Goal: Task Accomplishment & Management: Complete application form

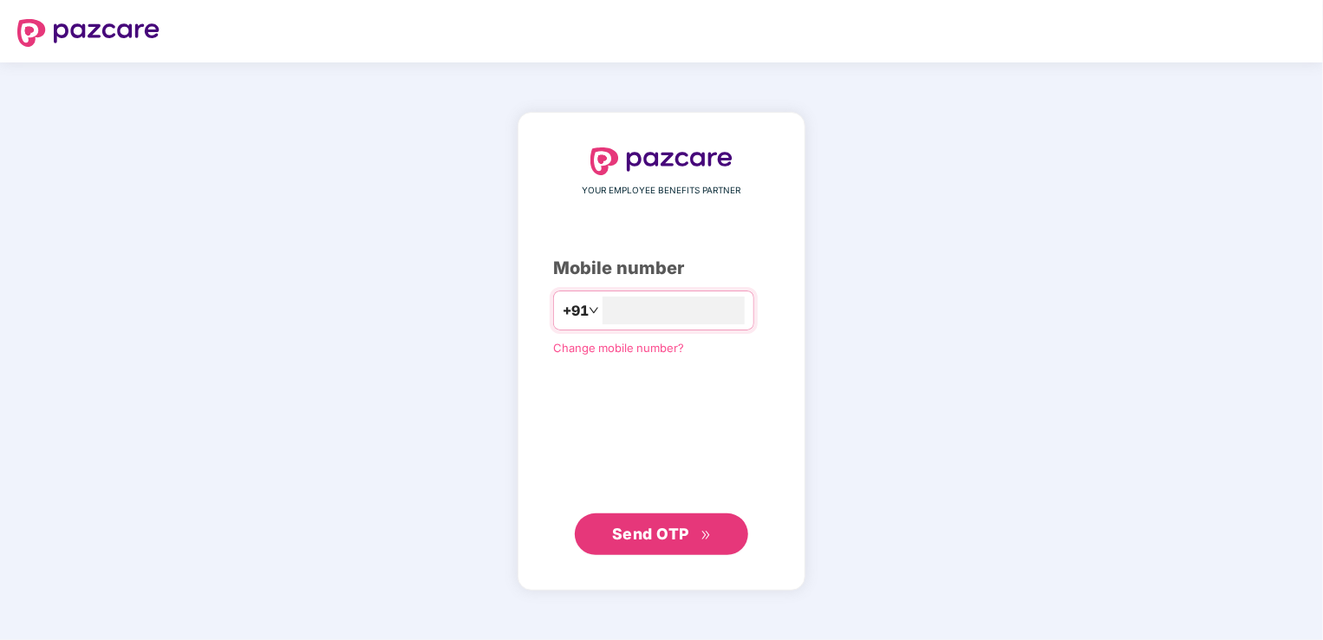
type input "**********"
click at [354, 411] on div "**********" at bounding box center [661, 350] width 1323 height 577
click at [681, 530] on span "Send OTP" at bounding box center [650, 533] width 77 height 18
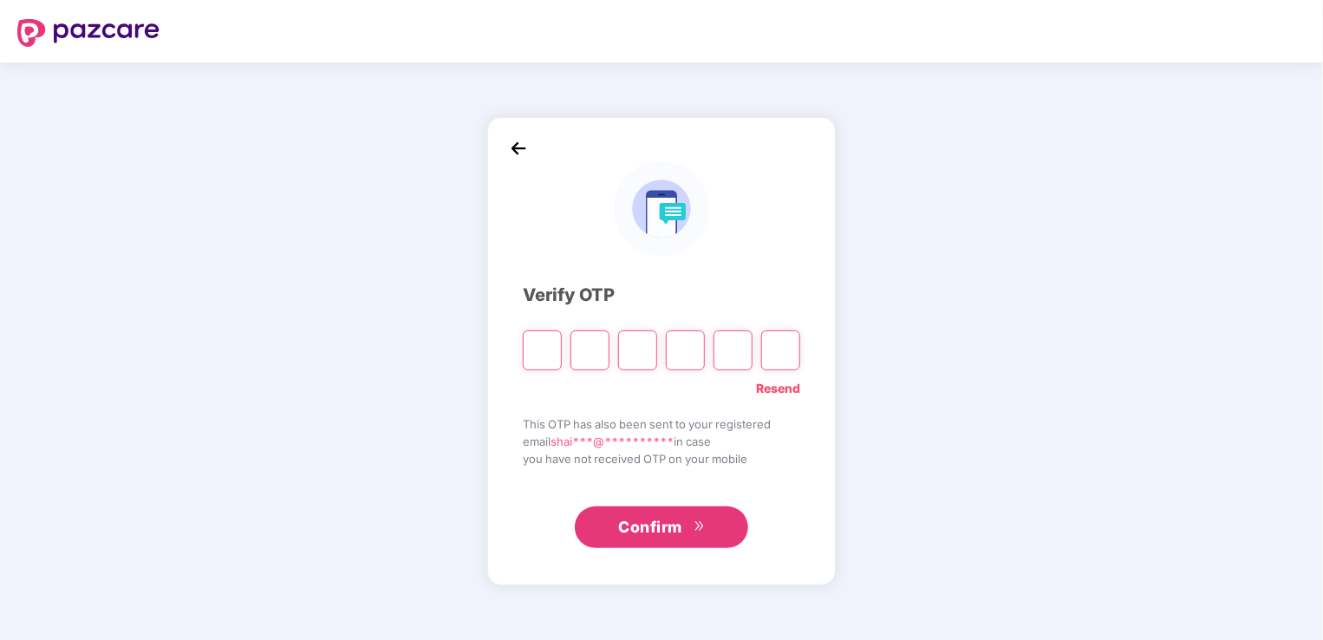
type input "*"
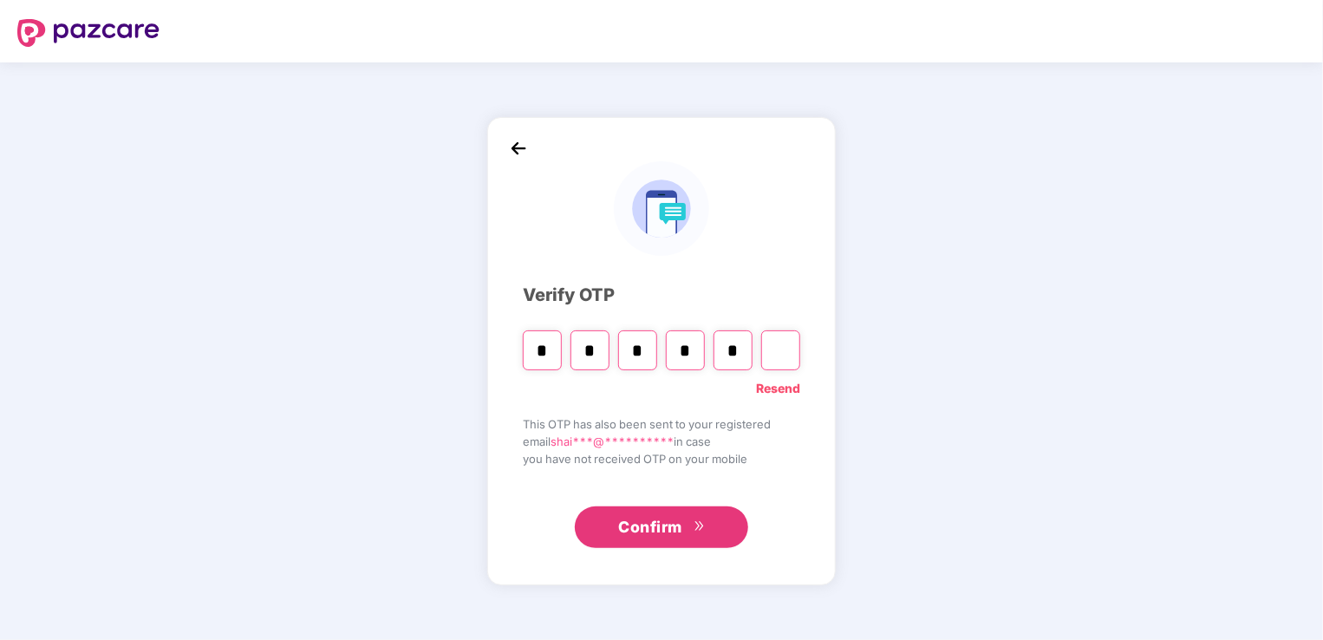
type input "*"
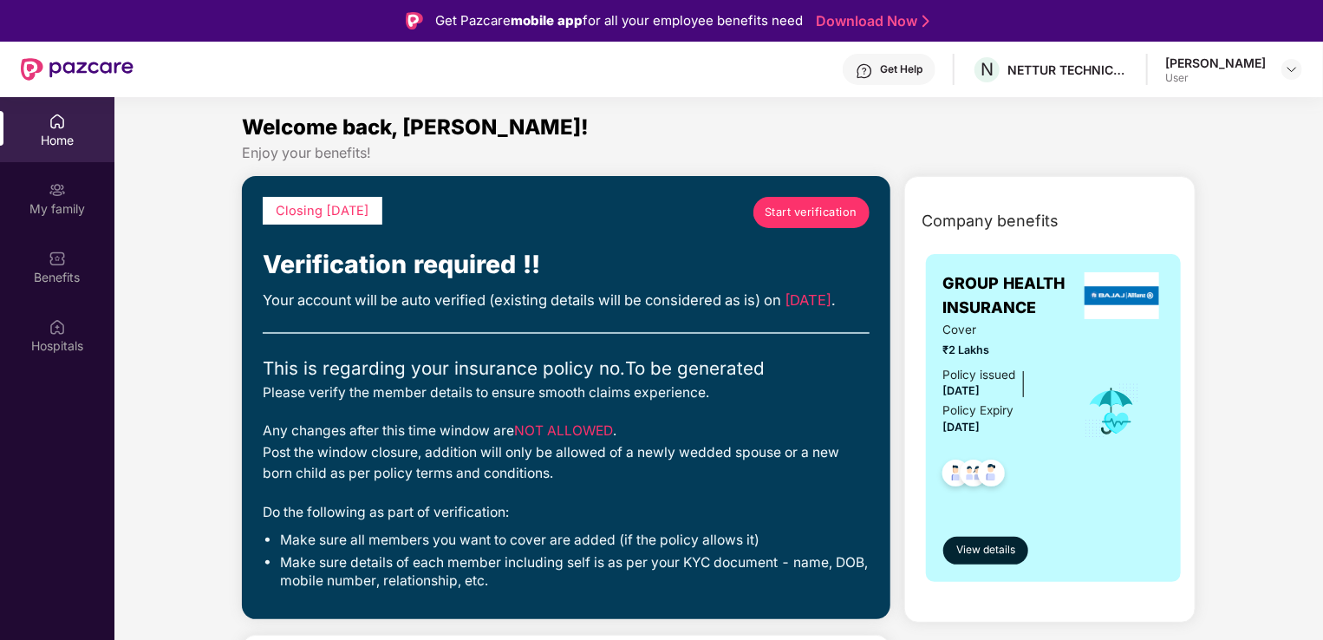
click at [787, 212] on span "Start verification" at bounding box center [811, 212] width 93 height 17
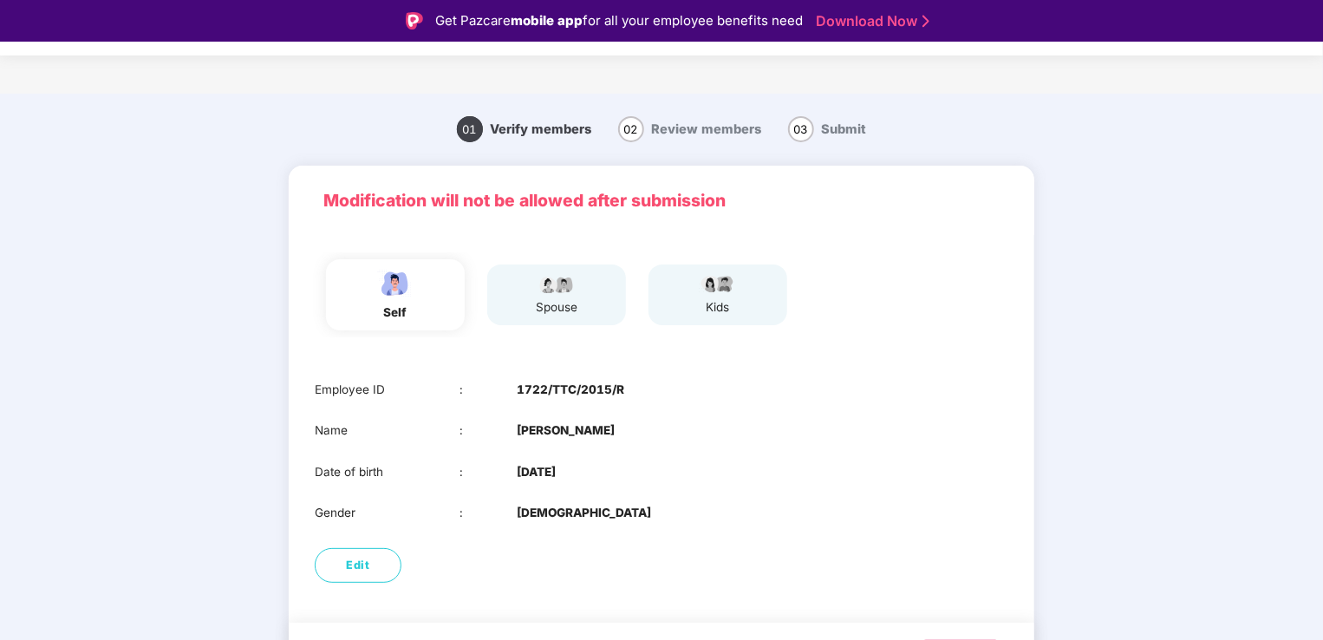
click at [571, 308] on div "spouse" at bounding box center [556, 307] width 43 height 18
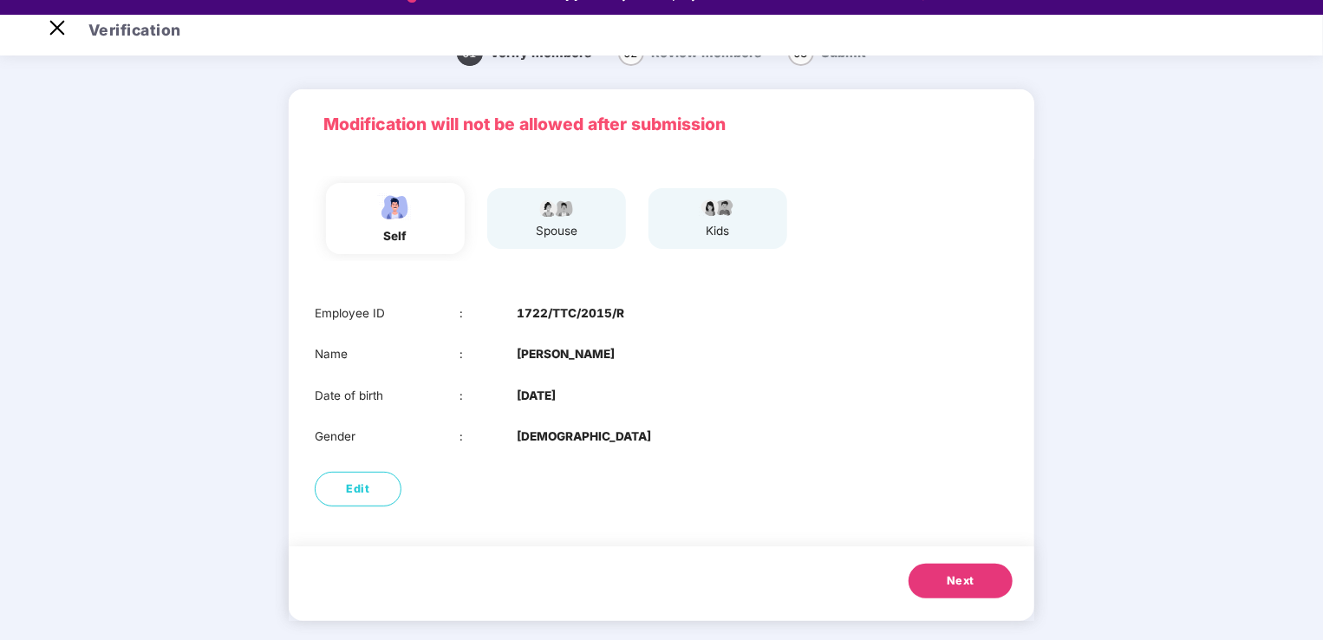
scroll to position [42, 0]
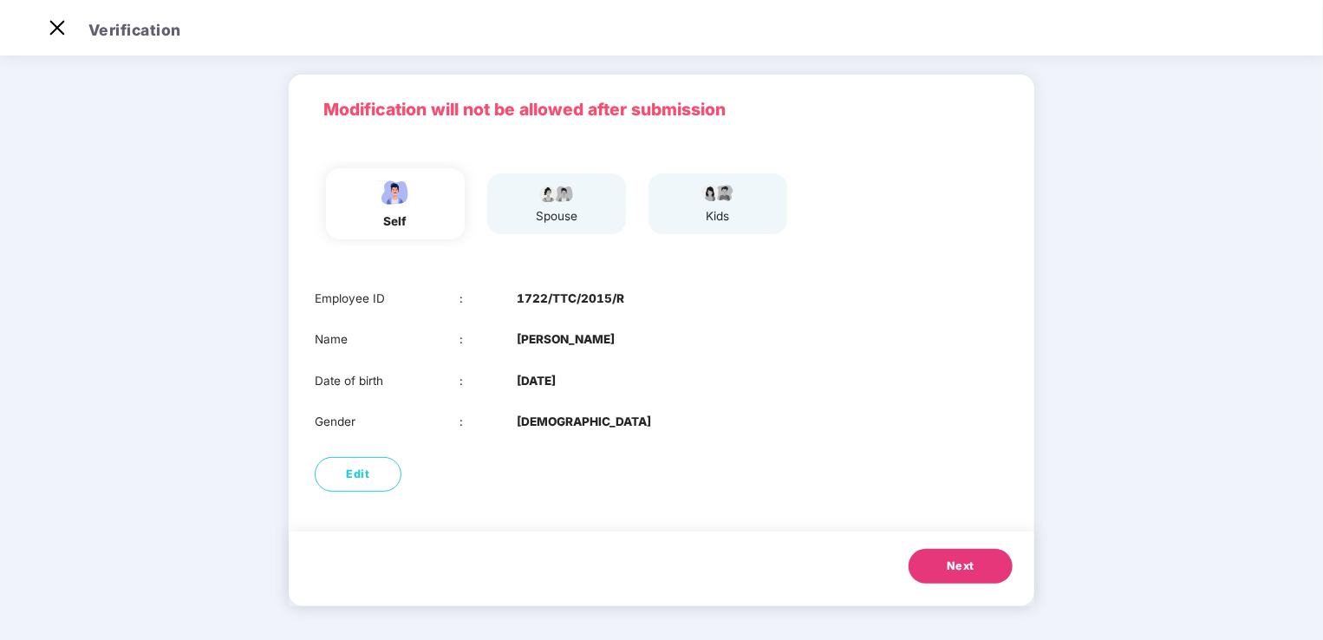
click at [957, 564] on span "Next" at bounding box center [961, 566] width 28 height 17
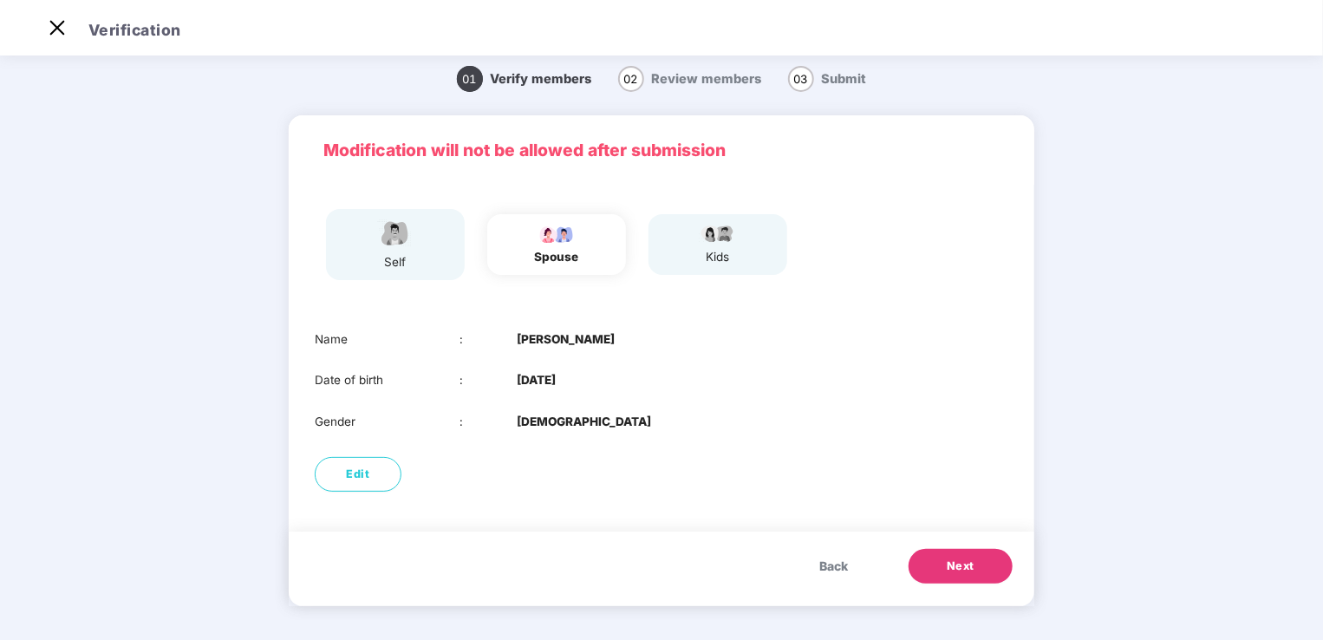
click at [995, 571] on button "Next" at bounding box center [961, 566] width 104 height 35
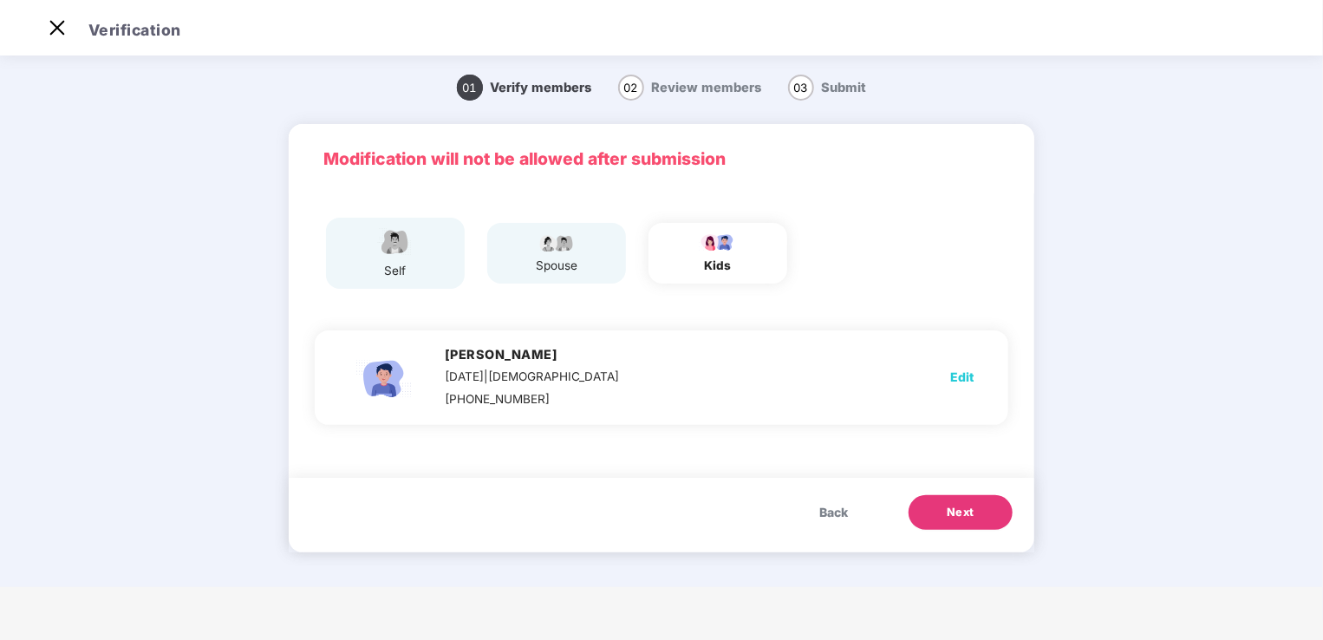
scroll to position [0, 0]
click at [536, 246] on img at bounding box center [556, 242] width 43 height 21
click at [816, 508] on button "Back" at bounding box center [833, 512] width 63 height 35
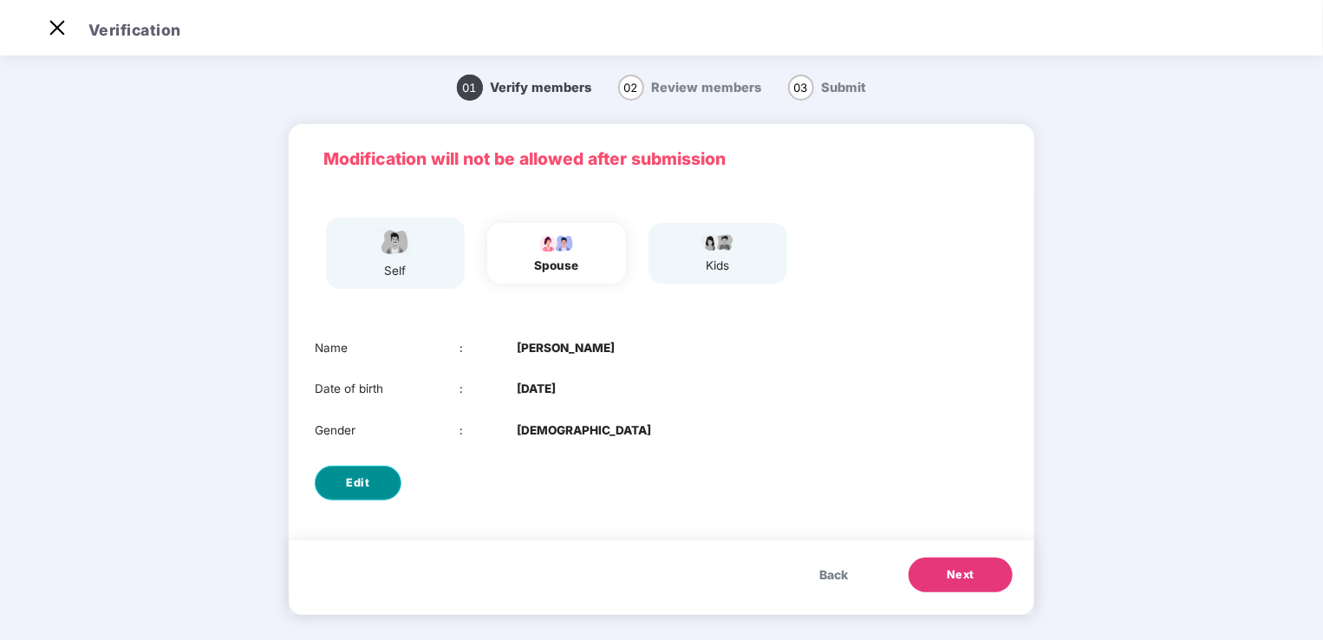
click at [364, 485] on span "Edit" at bounding box center [358, 482] width 23 height 17
select select "******"
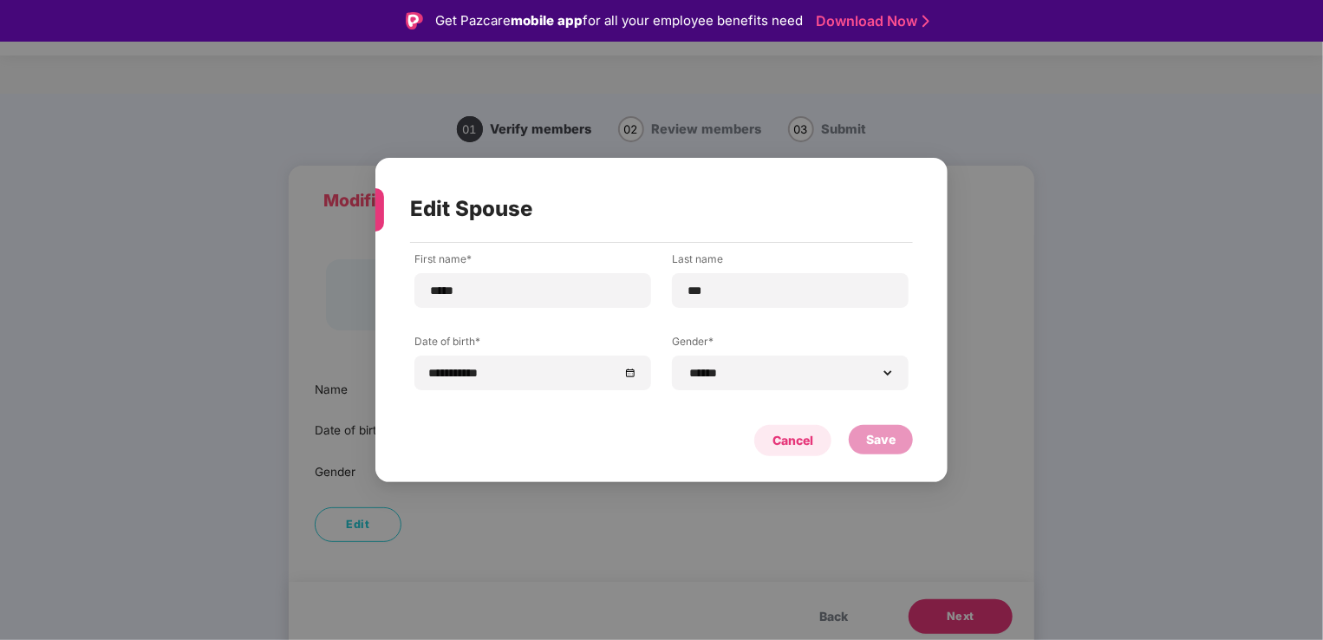
click at [780, 442] on div "Cancel" at bounding box center [793, 440] width 41 height 19
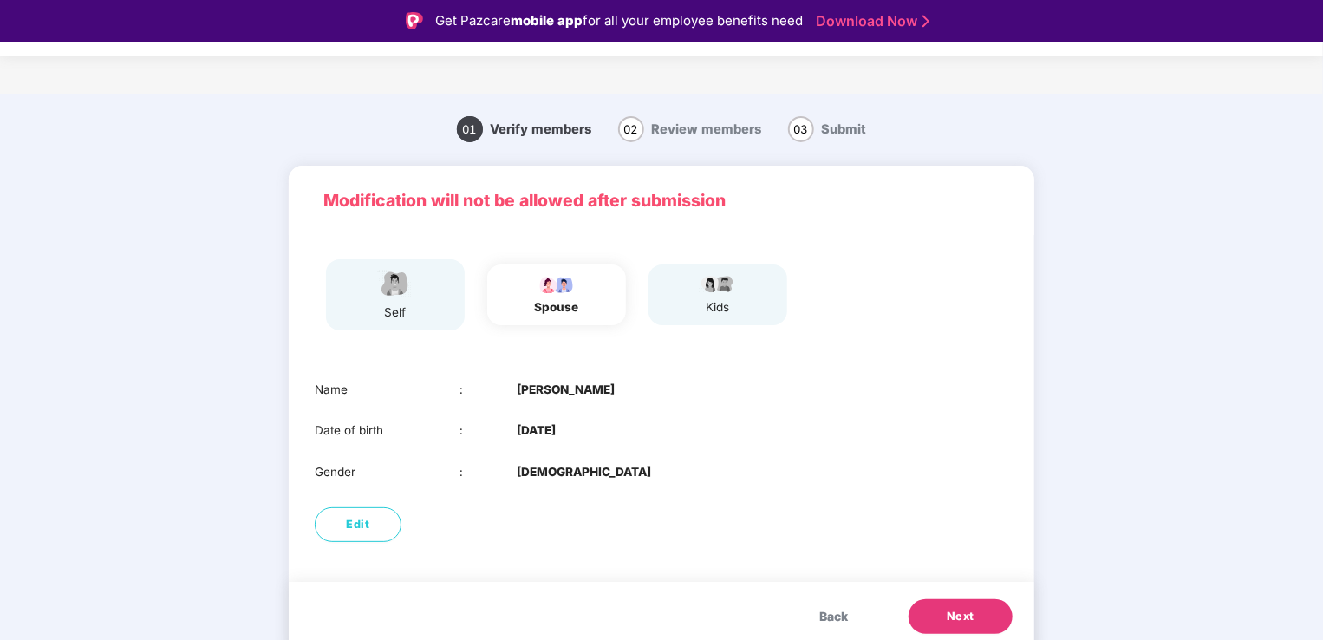
click at [953, 605] on button "Next" at bounding box center [961, 616] width 104 height 35
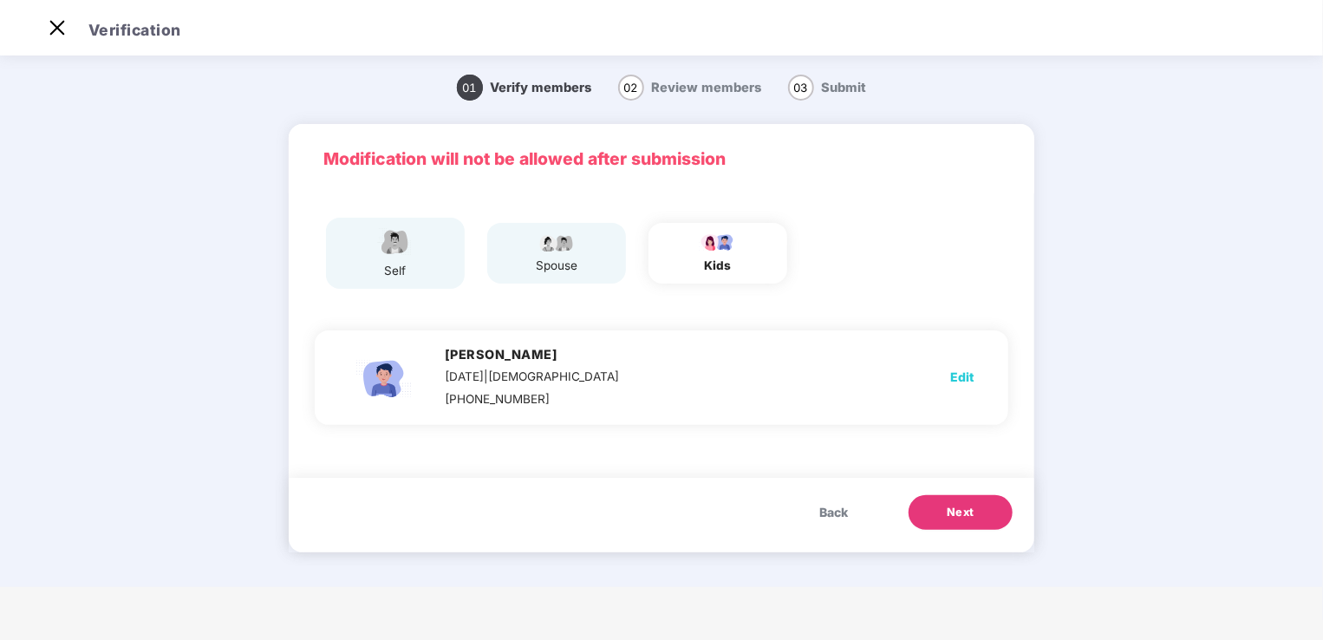
click at [962, 512] on span "Next" at bounding box center [961, 512] width 28 height 17
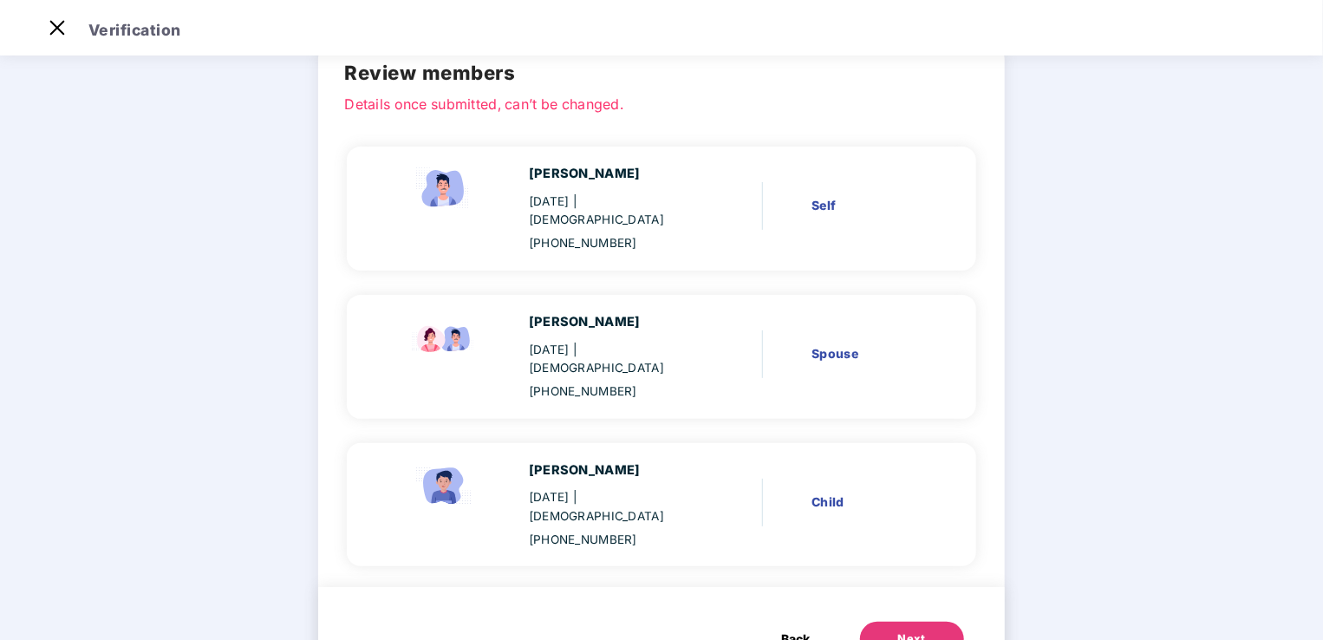
scroll to position [101, 0]
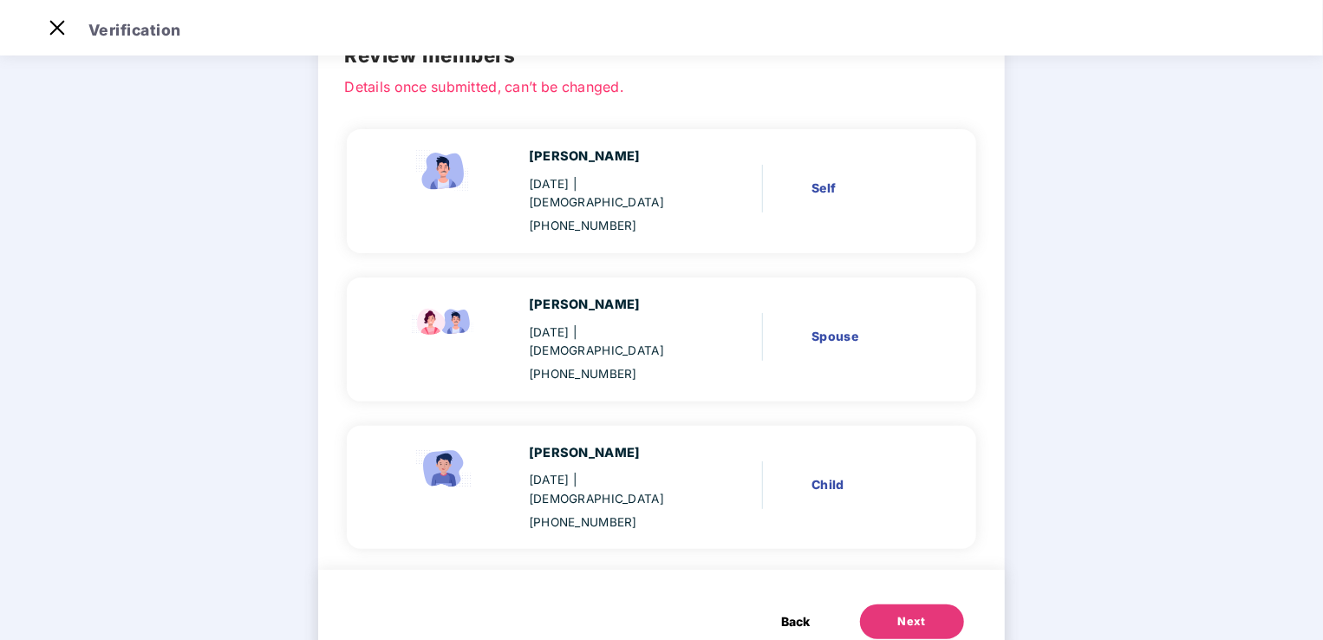
click at [909, 613] on div "Next" at bounding box center [912, 621] width 28 height 17
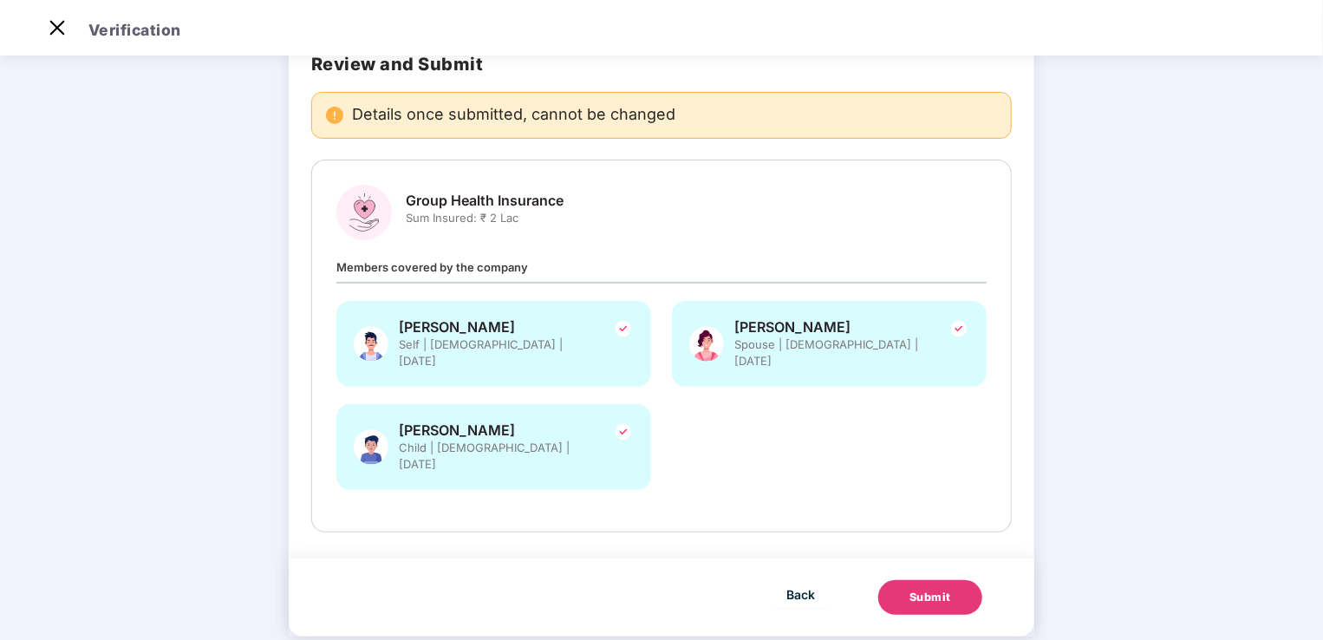
scroll to position [97, 0]
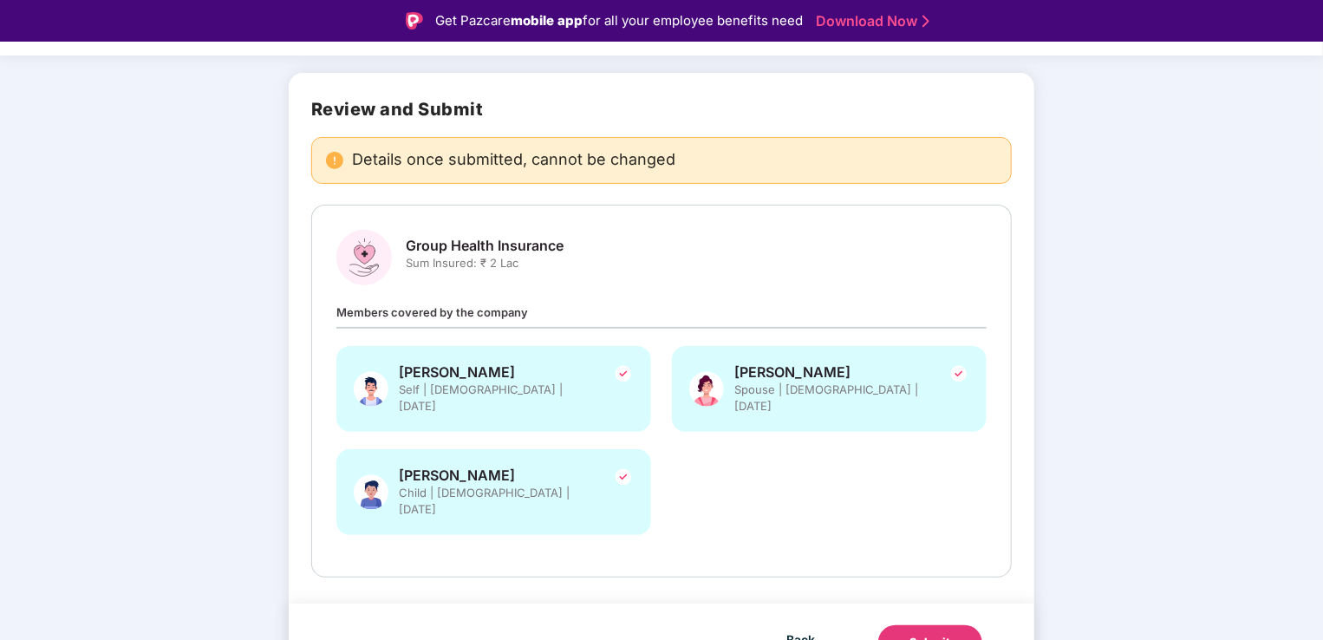
click at [479, 313] on span "Members covered by the company" at bounding box center [432, 312] width 192 height 14
click at [916, 634] on div "Submit" at bounding box center [931, 642] width 42 height 17
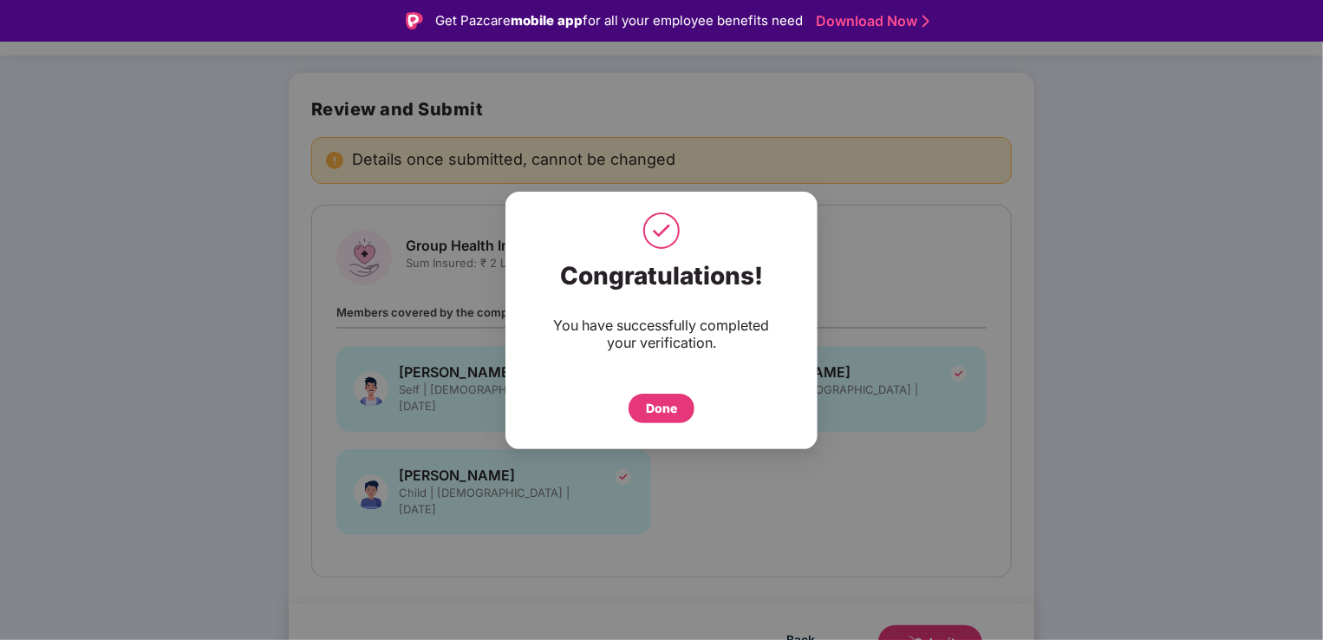
click at [666, 402] on div "Done" at bounding box center [661, 408] width 31 height 19
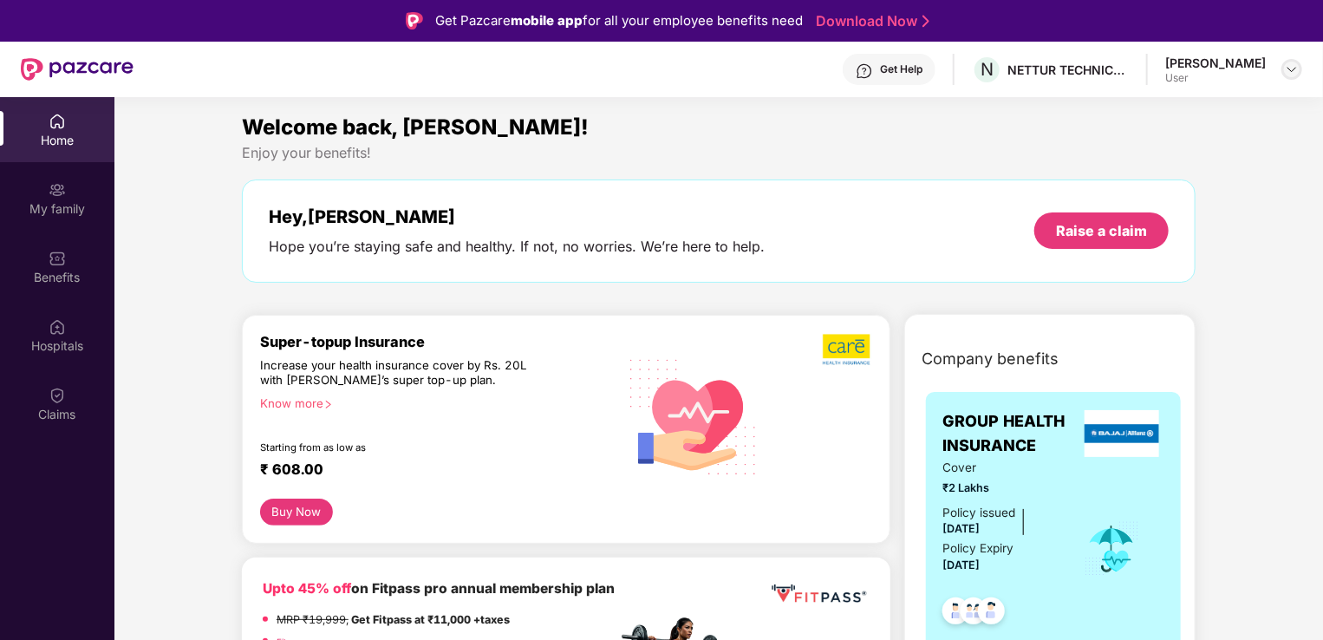
click at [1297, 62] on img at bounding box center [1292, 69] width 14 height 14
click at [1203, 62] on div "[PERSON_NAME]" at bounding box center [1215, 63] width 101 height 16
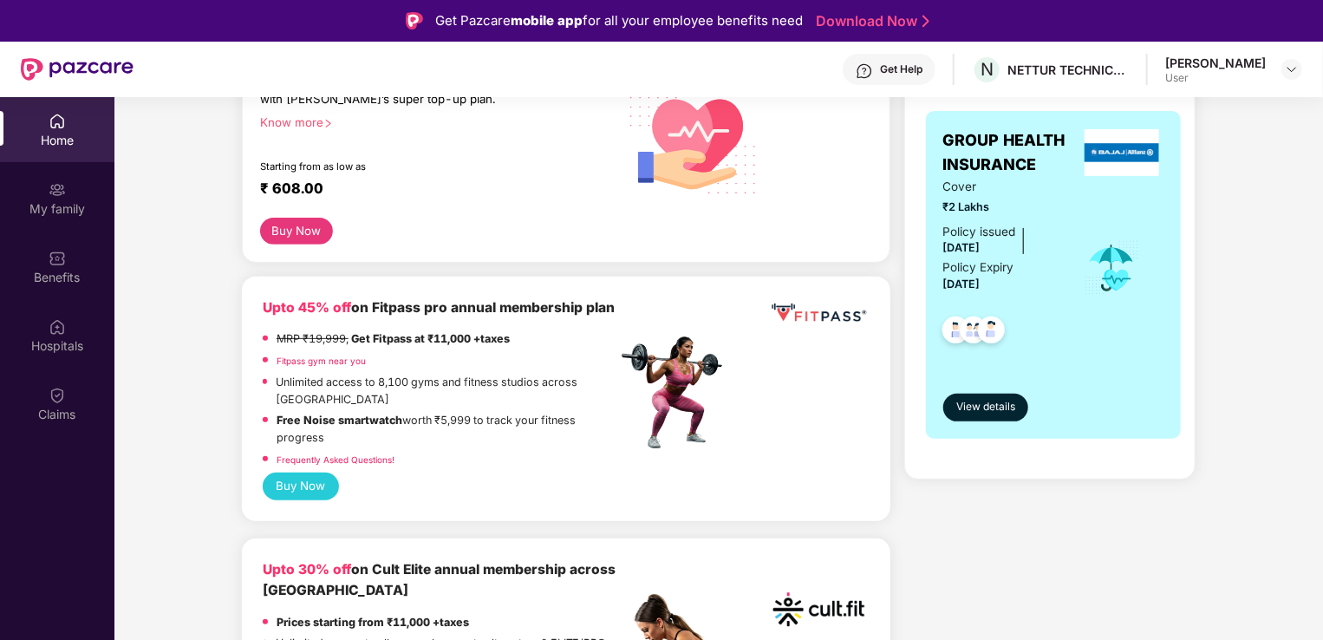
scroll to position [289, 0]
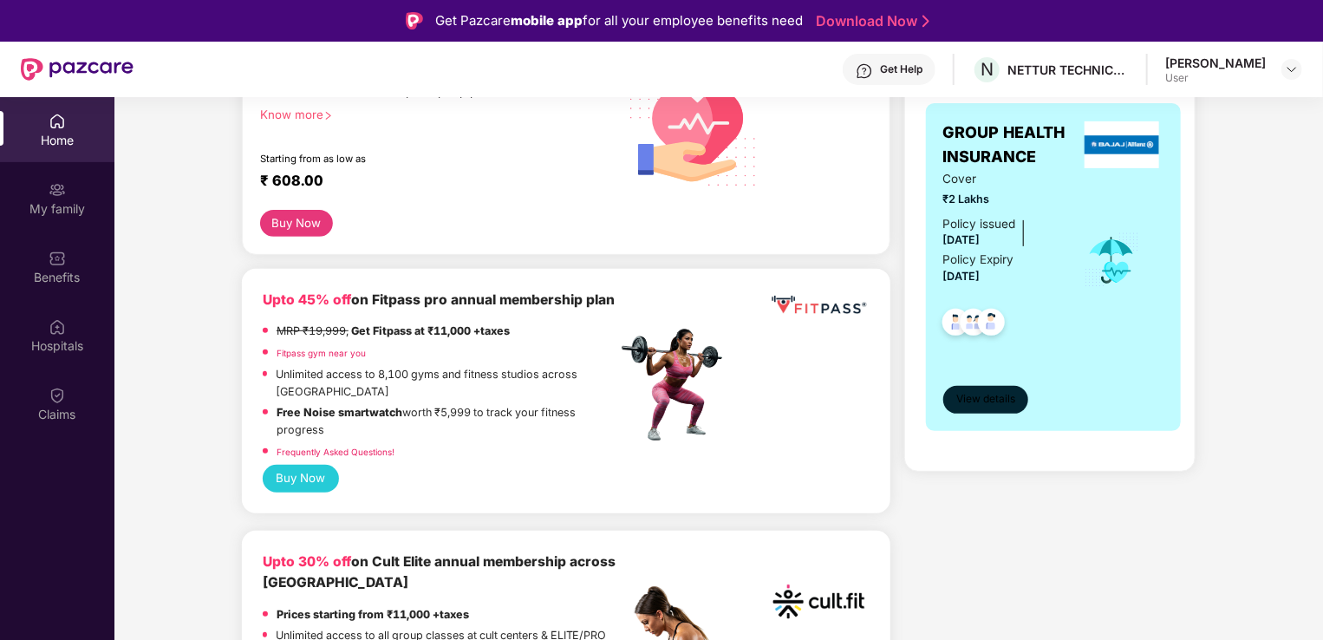
click at [977, 403] on span "View details" at bounding box center [985, 399] width 59 height 16
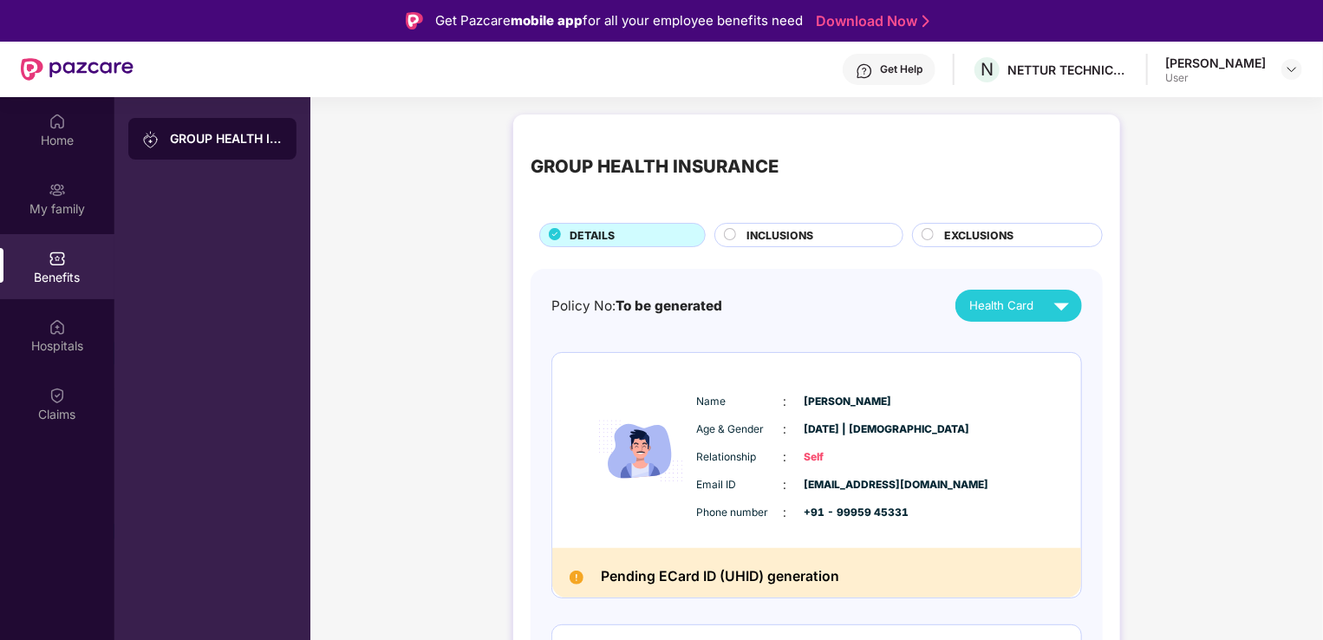
scroll to position [115, 0]
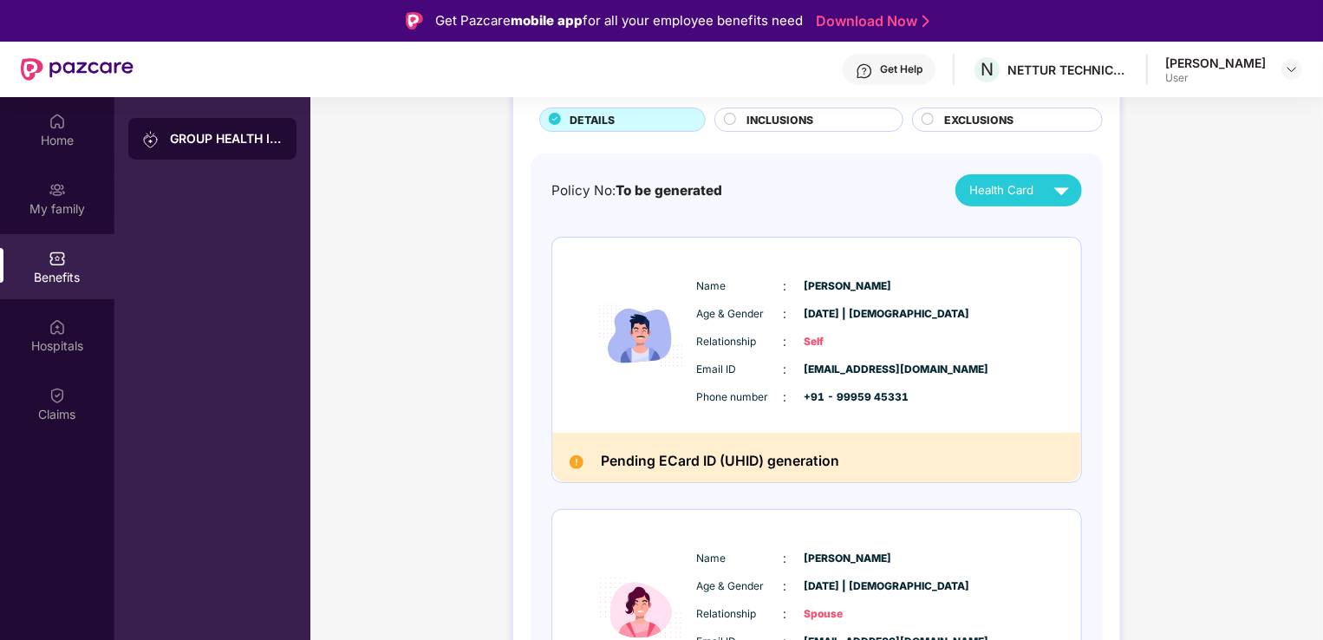
click at [631, 180] on div "Policy No: To be generated" at bounding box center [636, 190] width 171 height 21
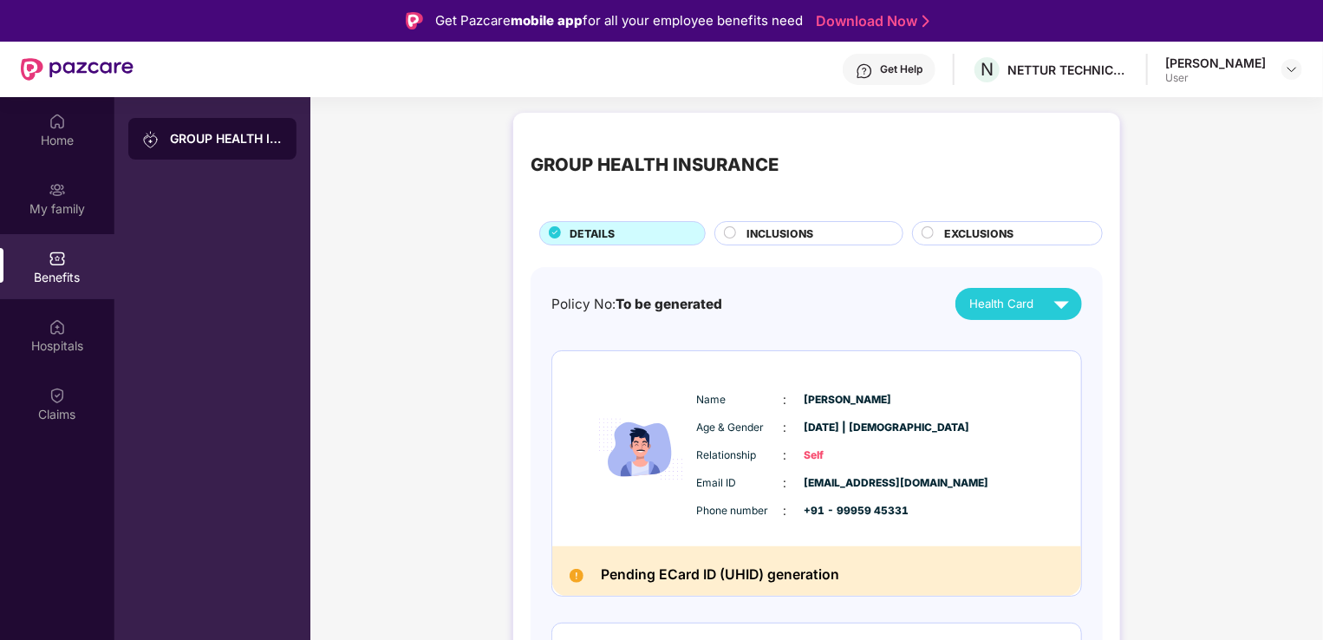
scroll to position [0, 0]
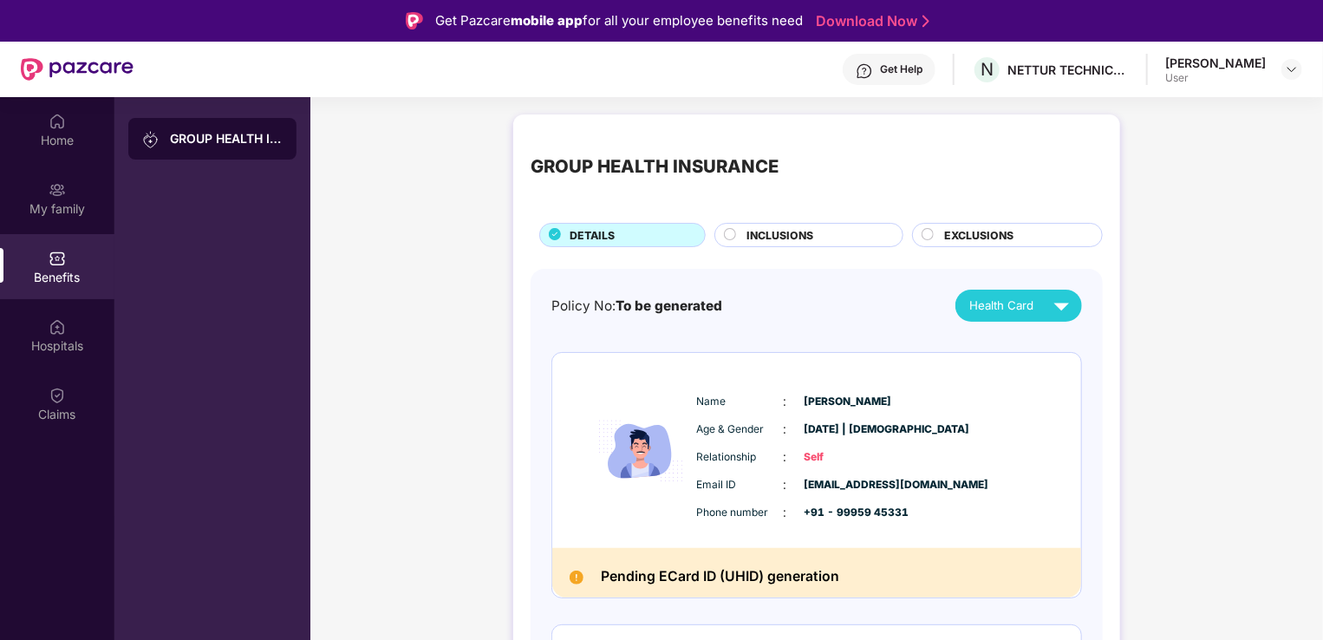
click at [739, 235] on div "INCLUSIONS" at bounding box center [816, 236] width 155 height 19
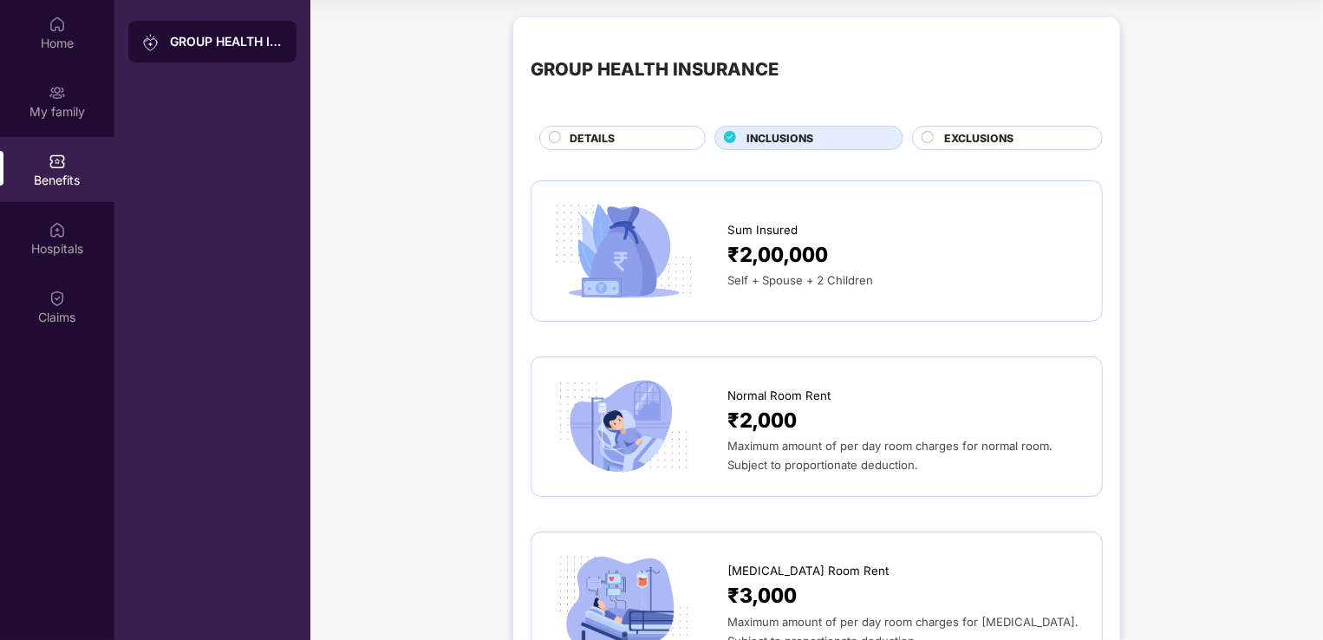
click at [989, 131] on span "EXCLUSIONS" at bounding box center [978, 138] width 69 height 16
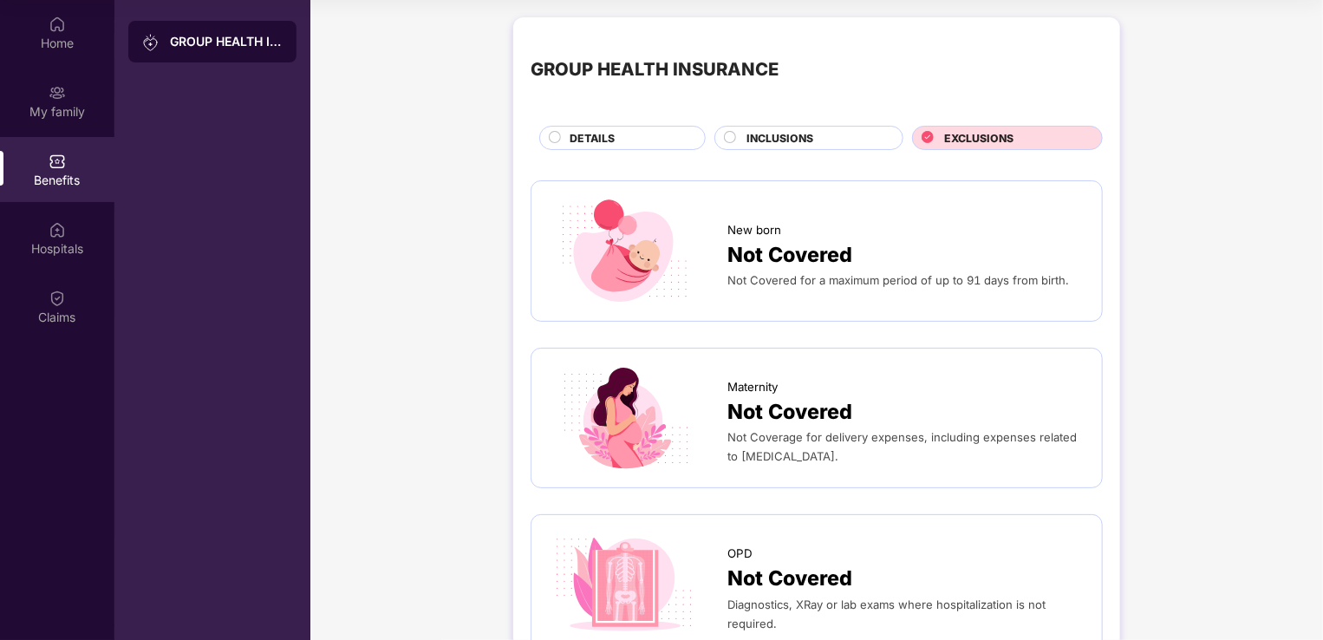
click at [632, 145] on div "DETAILS" at bounding box center [628, 139] width 135 height 19
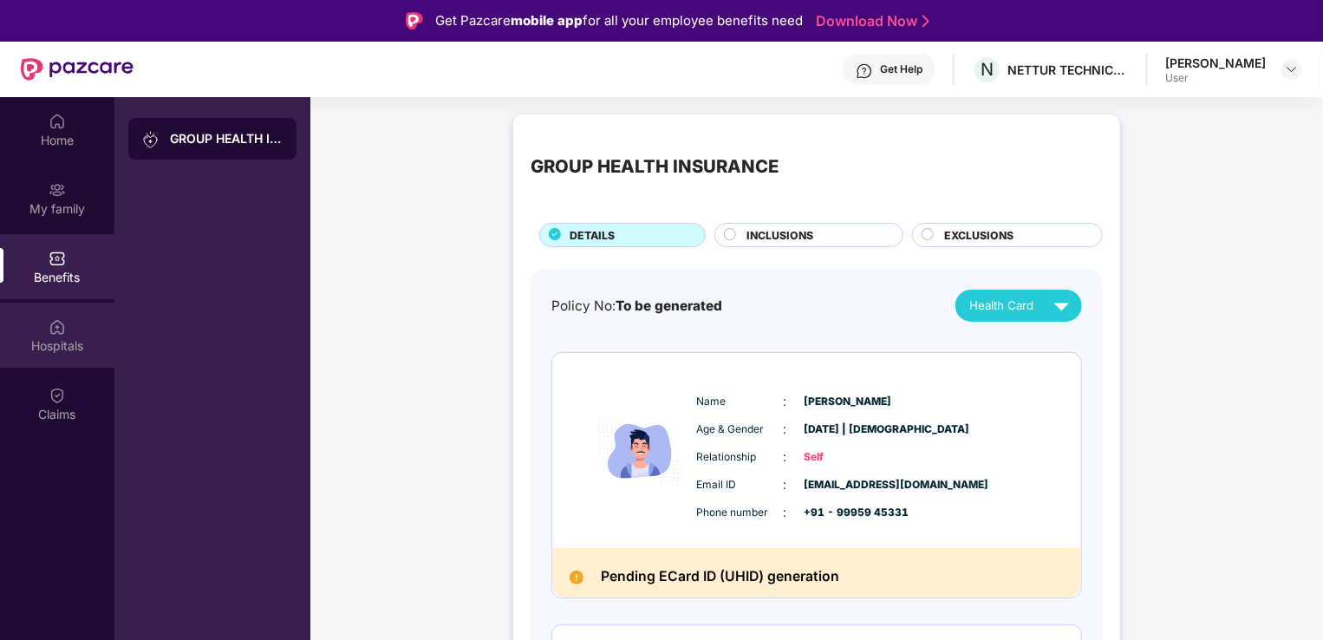
click at [56, 349] on div "Hospitals" at bounding box center [57, 345] width 114 height 17
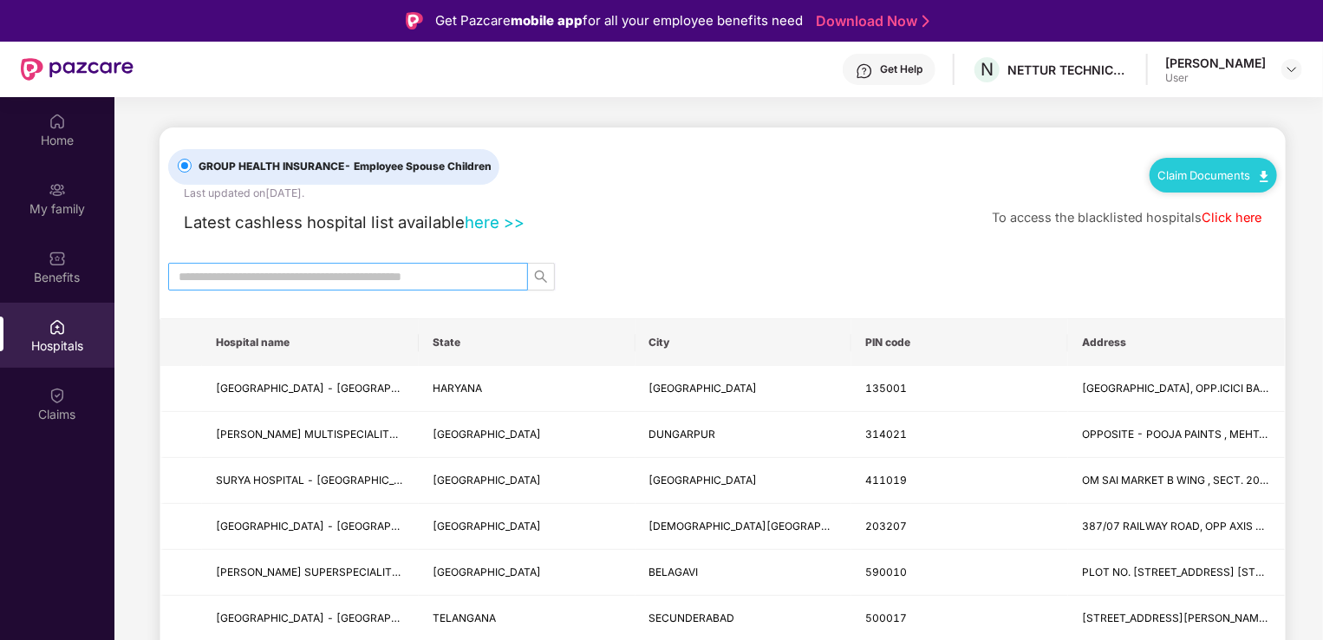
click at [368, 280] on input "text" at bounding box center [341, 276] width 325 height 19
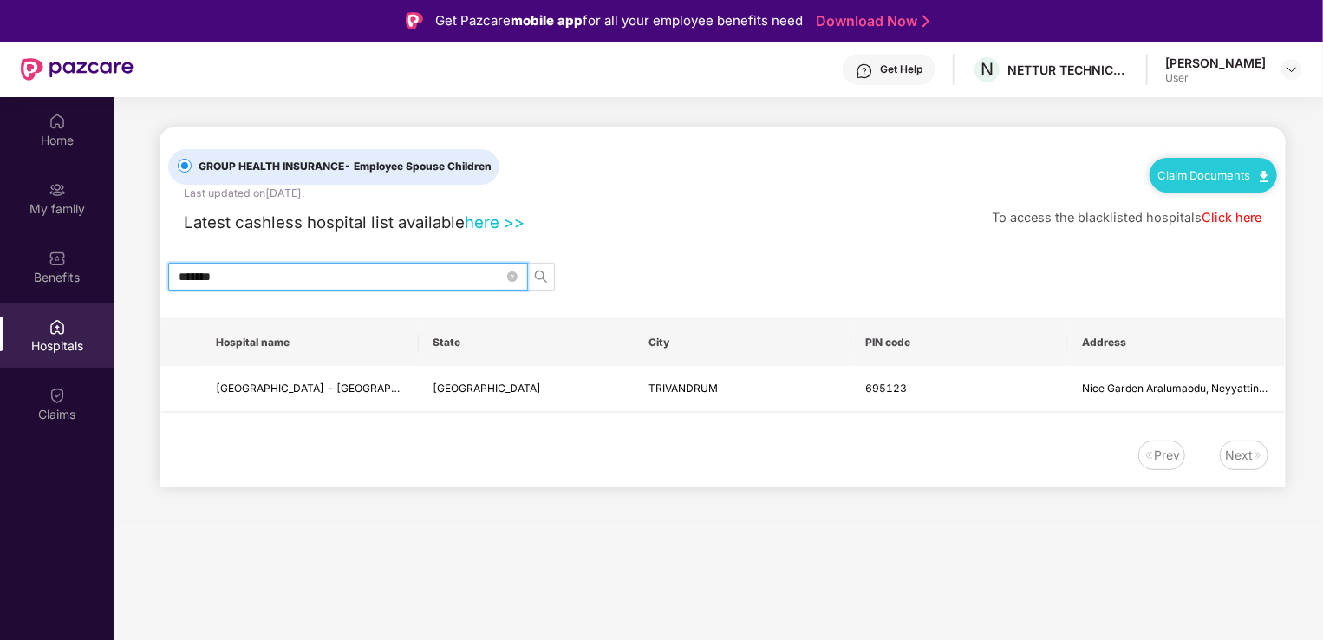
click at [401, 267] on input "*******" at bounding box center [341, 276] width 325 height 19
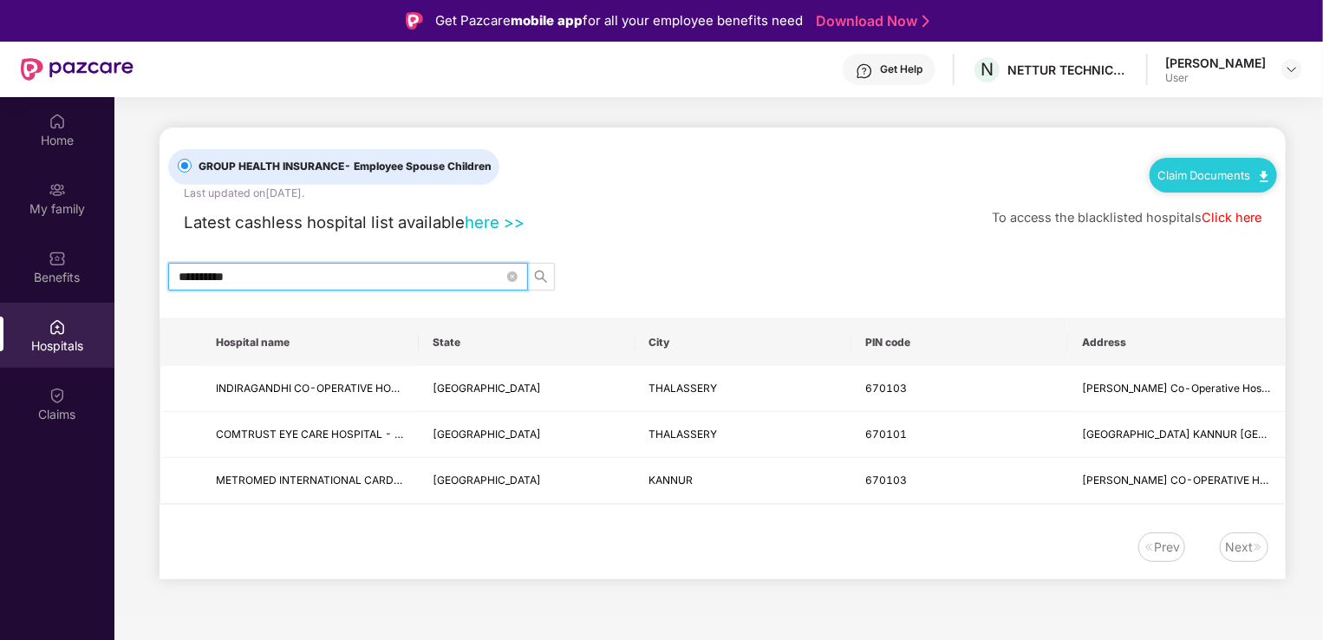
type input "**********"
click at [641, 229] on div "Latest cashless hospital list available here >> To access the blacklisted hospi…" at bounding box center [722, 218] width 1109 height 34
click at [511, 275] on icon "close-circle" at bounding box center [512, 276] width 10 height 10
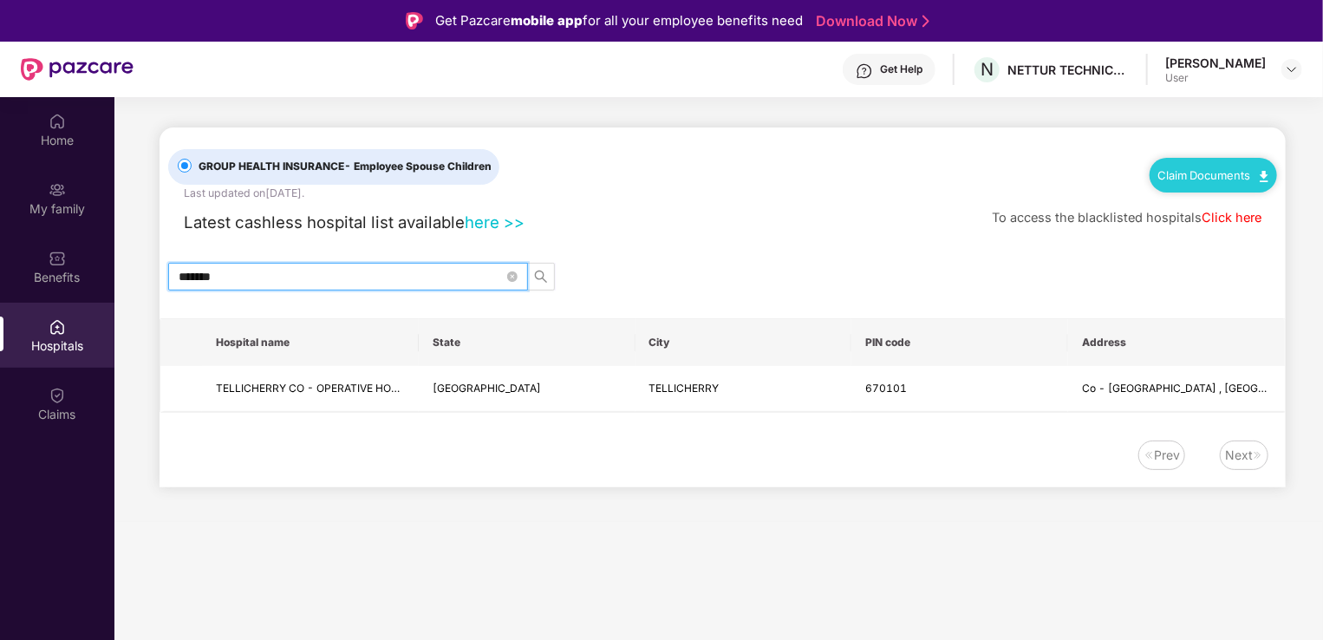
click at [363, 269] on input "*******" at bounding box center [341, 276] width 325 height 19
click at [363, 271] on input "*******" at bounding box center [341, 276] width 325 height 19
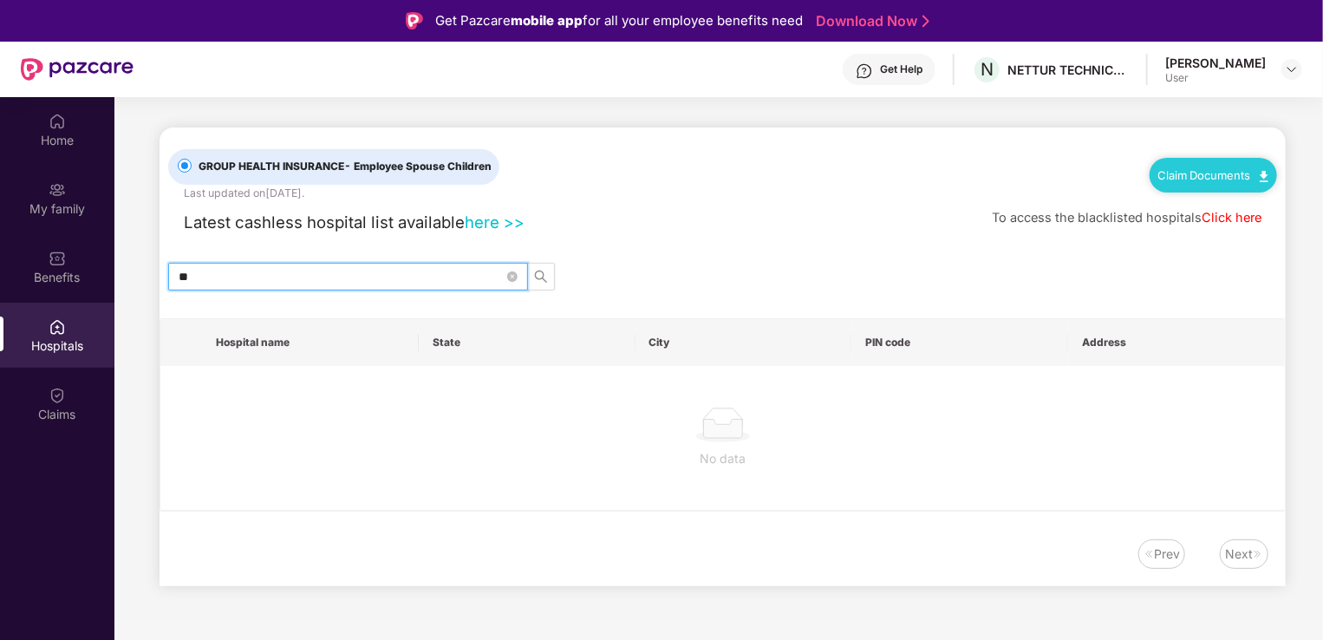
type input "*"
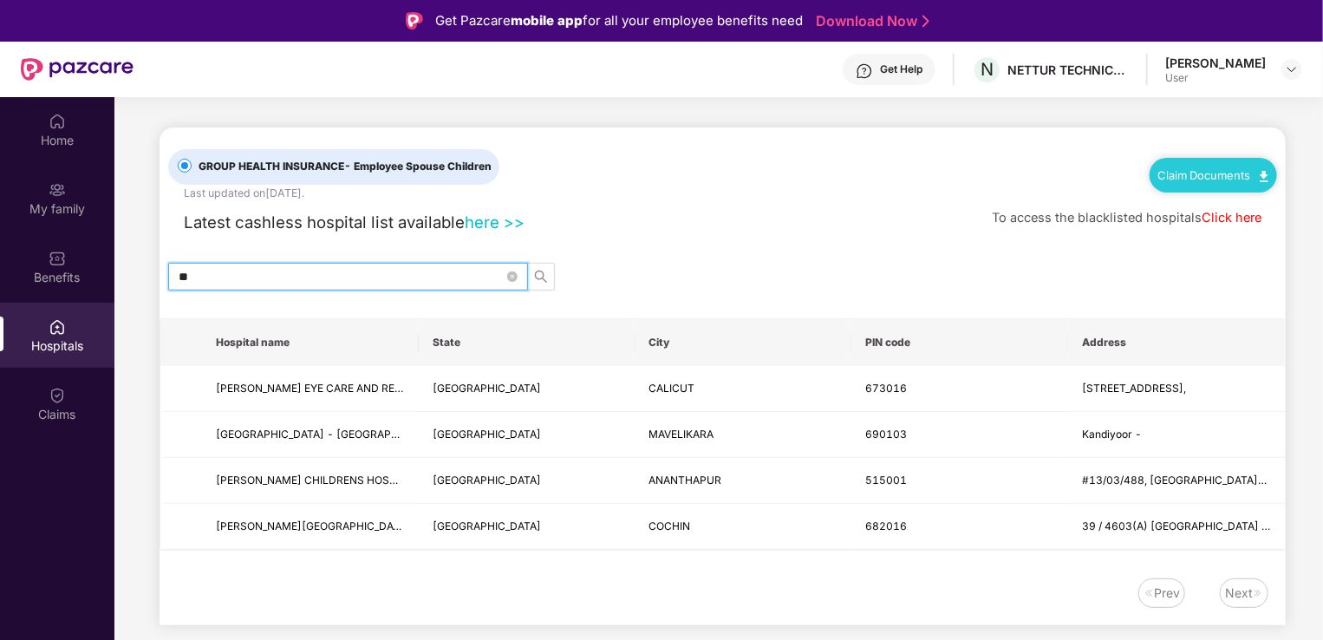
type input "*"
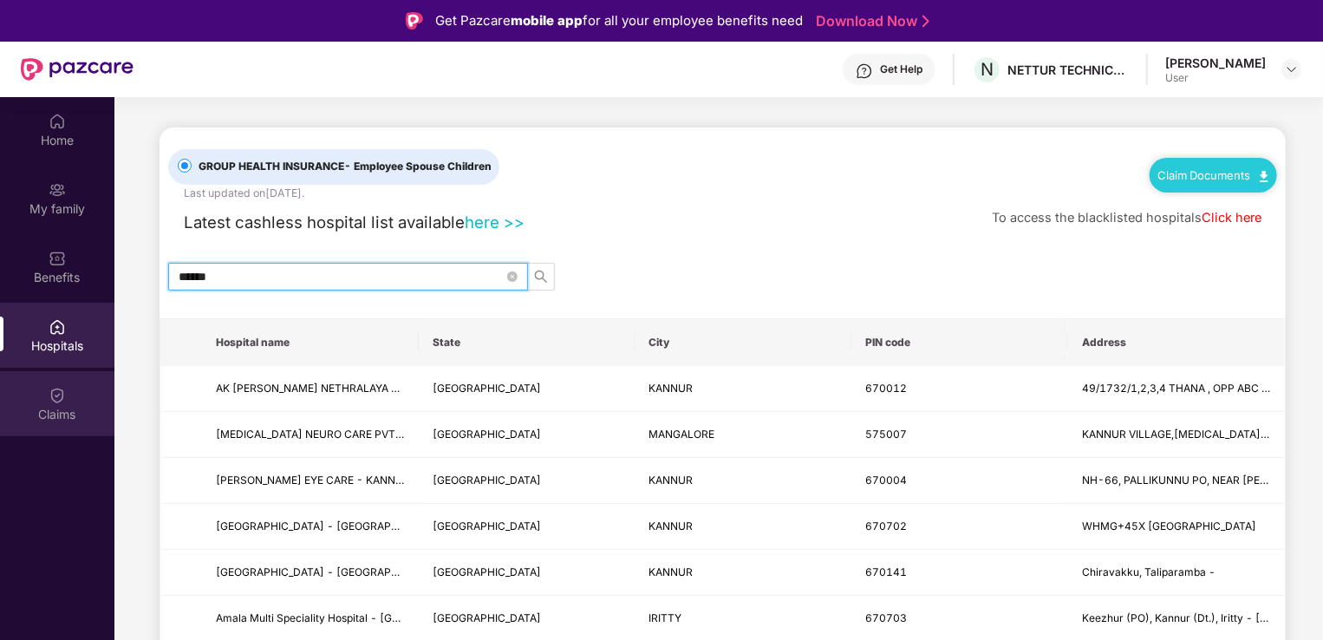
type input "******"
click at [37, 392] on div "Claims" at bounding box center [57, 403] width 114 height 65
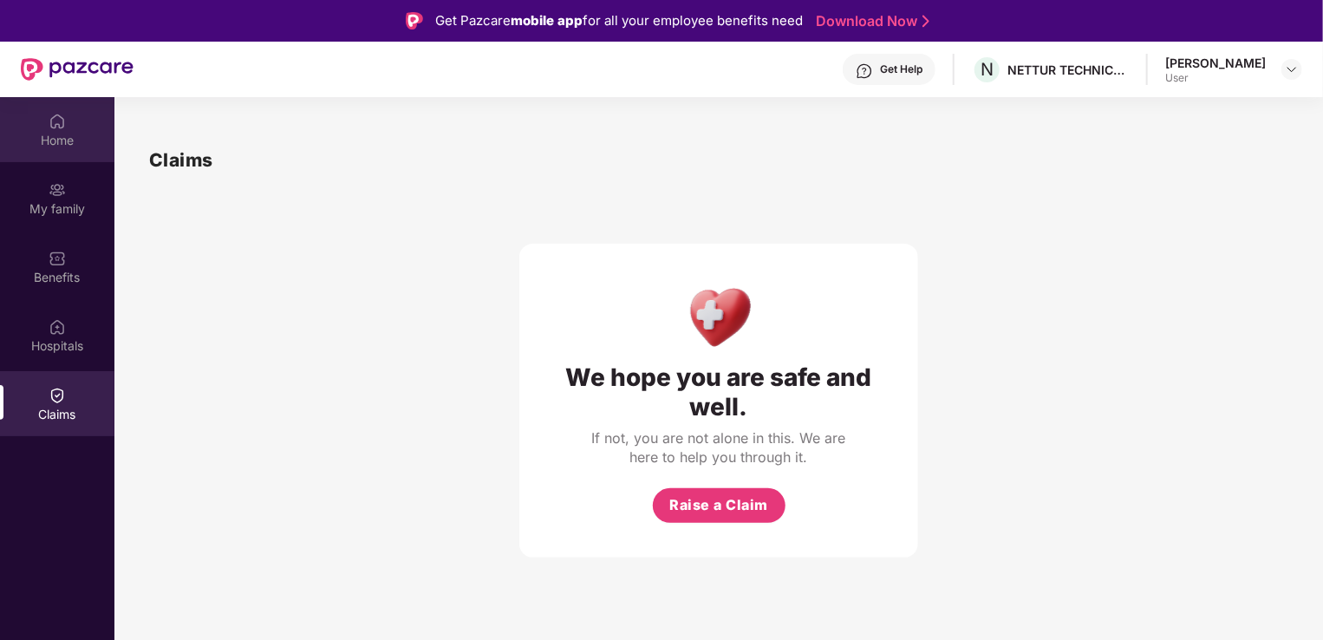
click at [82, 140] on div "Home" at bounding box center [57, 140] width 114 height 17
